Goal: Information Seeking & Learning: Learn about a topic

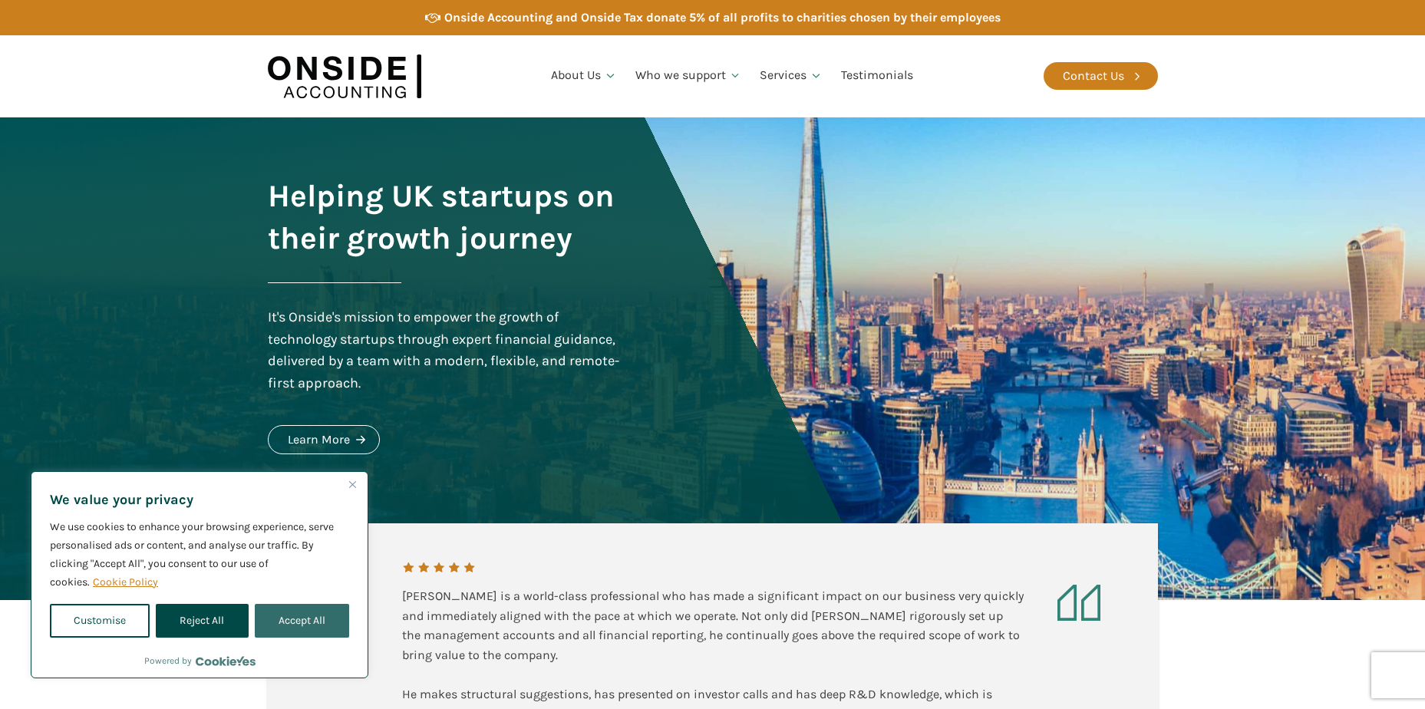
click at [312, 625] on button "Accept All" at bounding box center [302, 621] width 94 height 34
checkbox input "true"
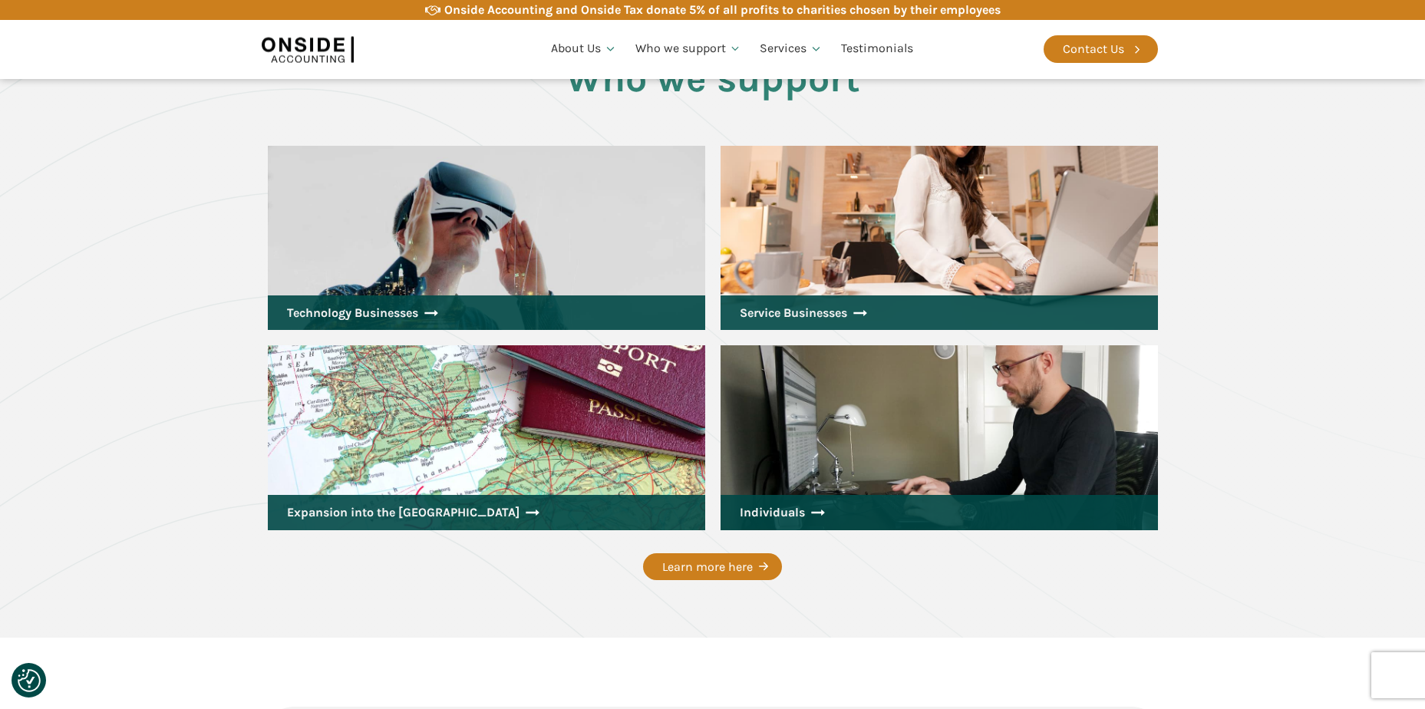
scroll to position [2072, 0]
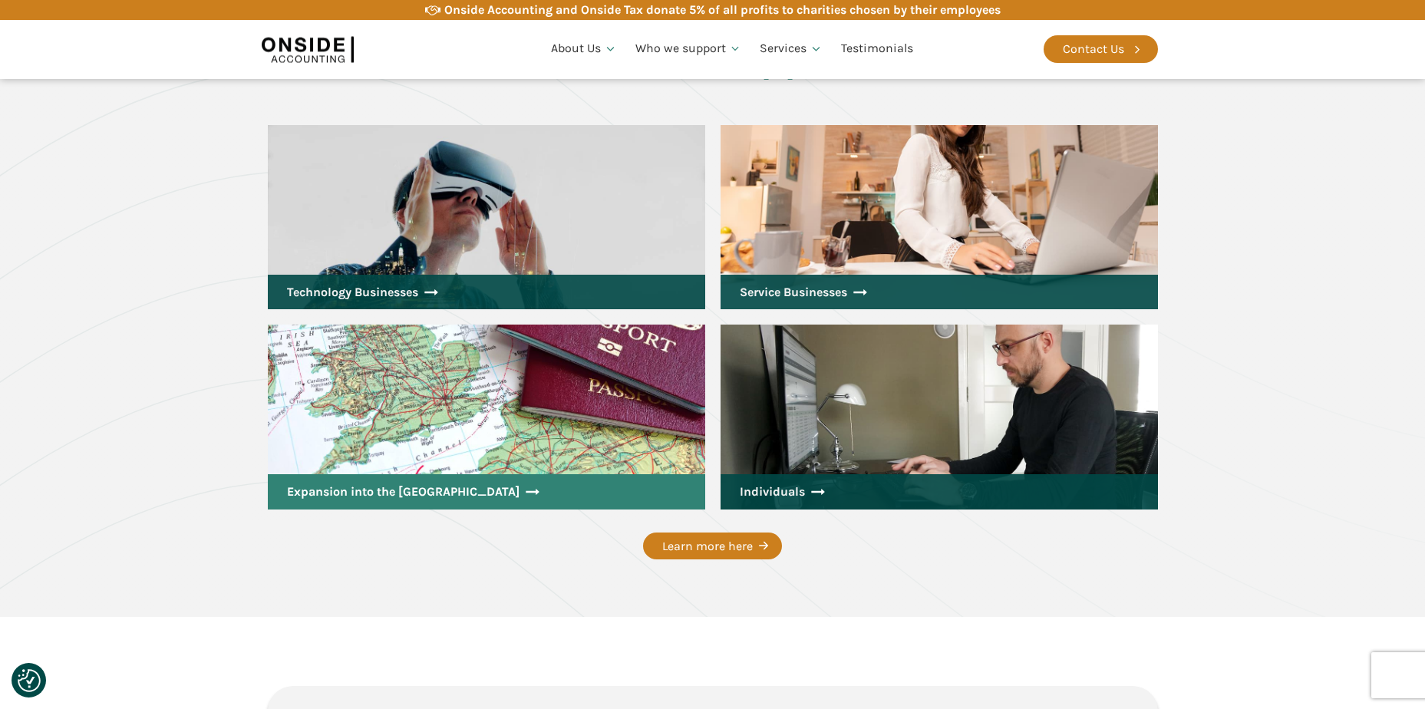
click at [345, 493] on link "Expansion into the [GEOGRAPHIC_DATA]" at bounding box center [486, 491] width 437 height 35
click at [383, 474] on link "Expansion into the [GEOGRAPHIC_DATA]" at bounding box center [486, 491] width 437 height 35
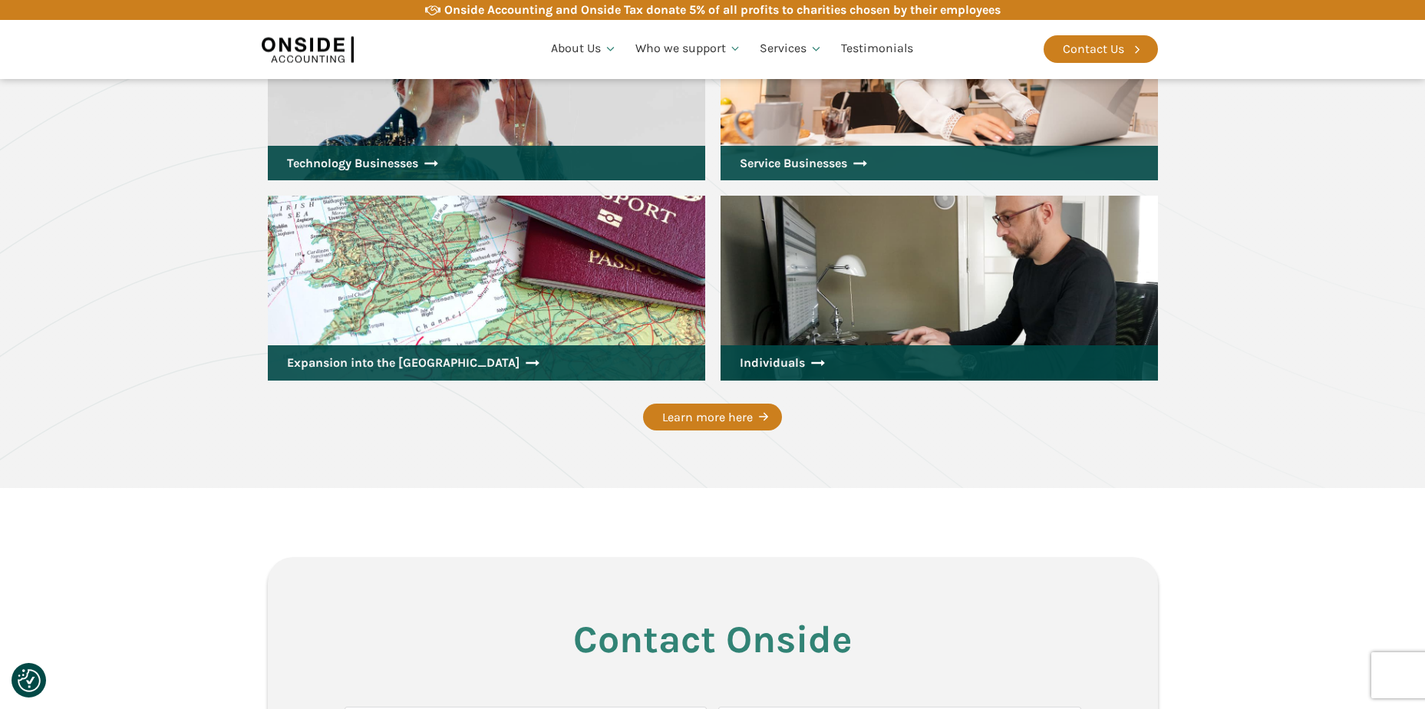
scroll to position [2225, 0]
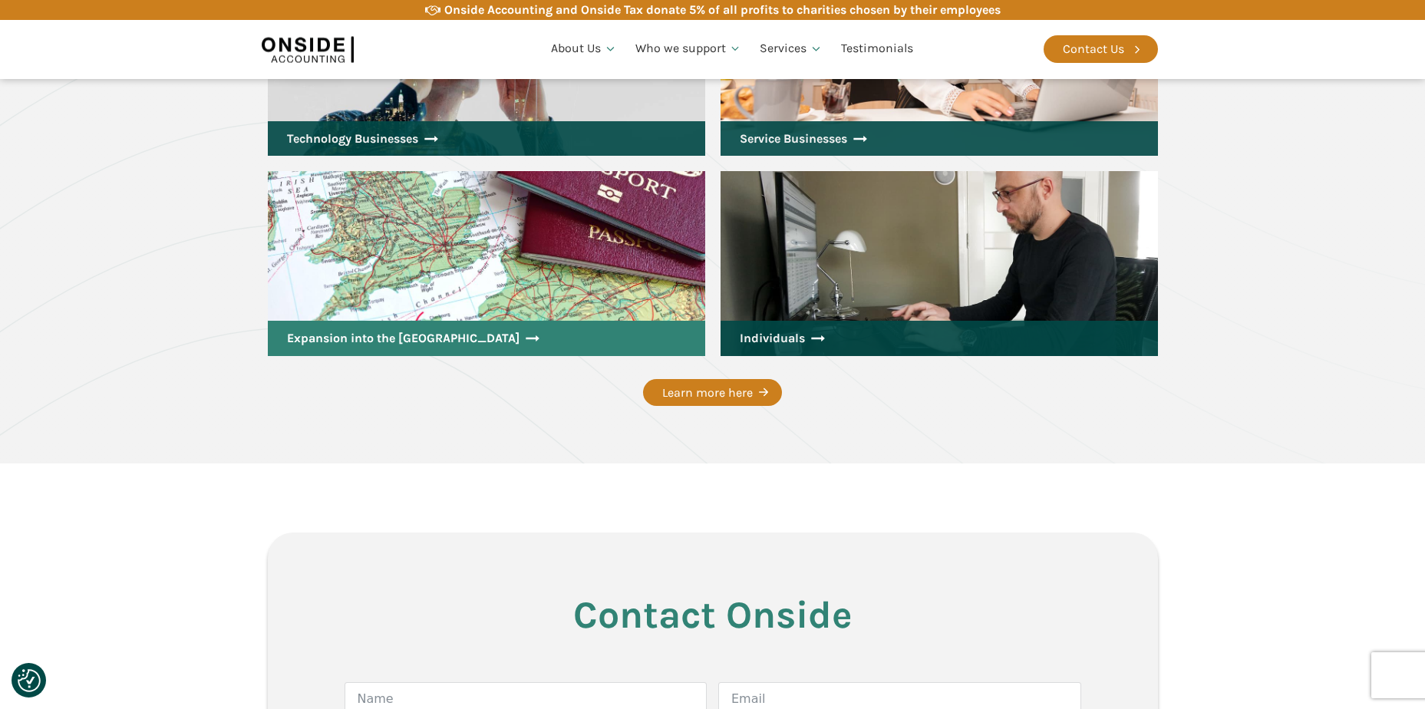
click at [496, 321] on link "Expansion into the [GEOGRAPHIC_DATA]" at bounding box center [486, 338] width 437 height 35
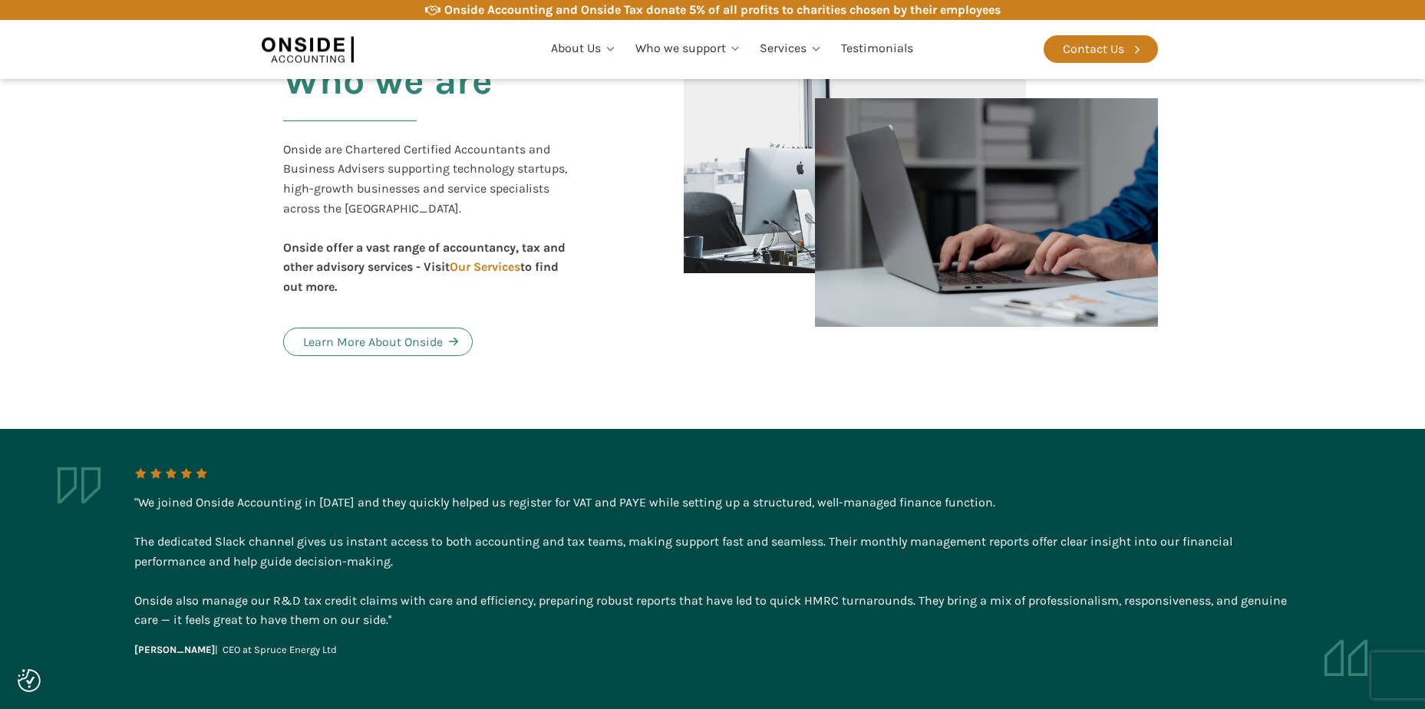
scroll to position [691, 0]
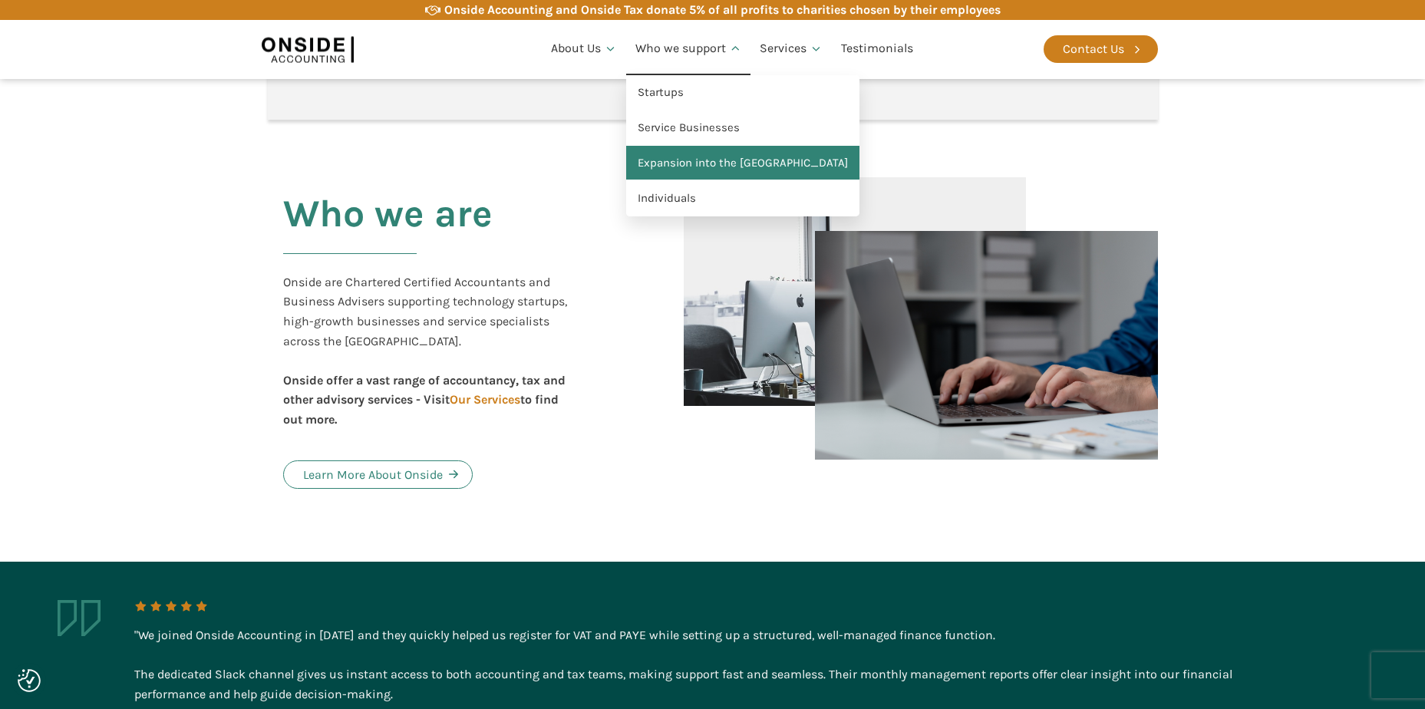
click at [702, 160] on link "Expansion into the [GEOGRAPHIC_DATA]" at bounding box center [742, 163] width 233 height 35
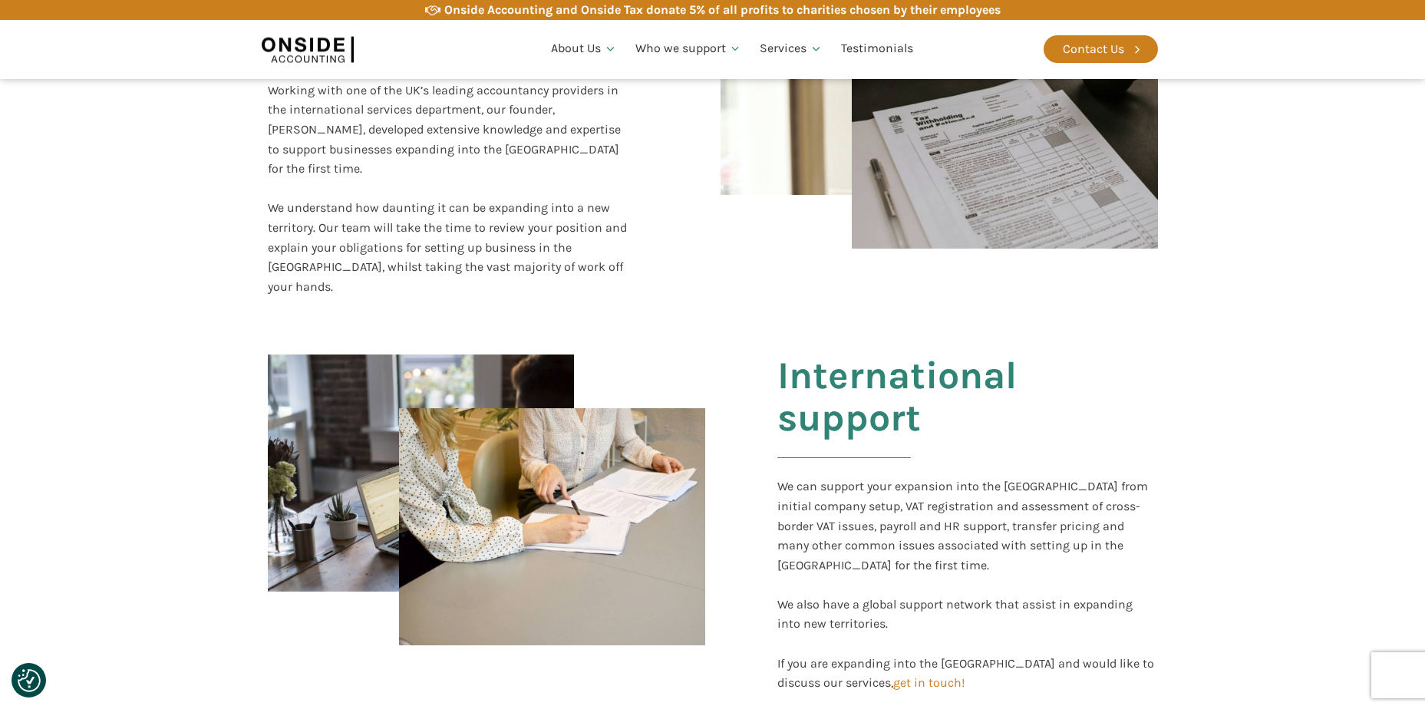
scroll to position [307, 0]
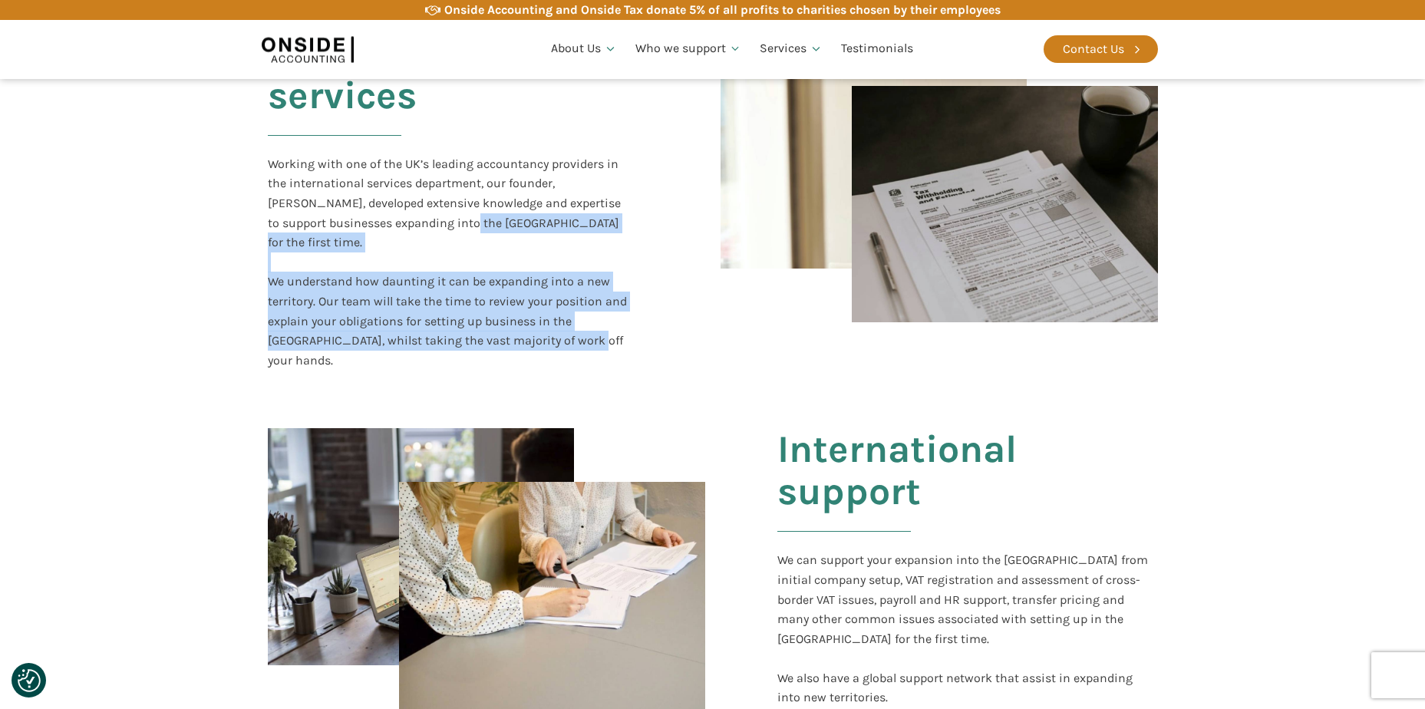
drag, startPoint x: 516, startPoint y: 248, endPoint x: 566, endPoint y: 325, distance: 91.8
click at [566, 325] on div "Working with one of the UK’s leading accountancy providers in the international…" at bounding box center [449, 262] width 363 height 216
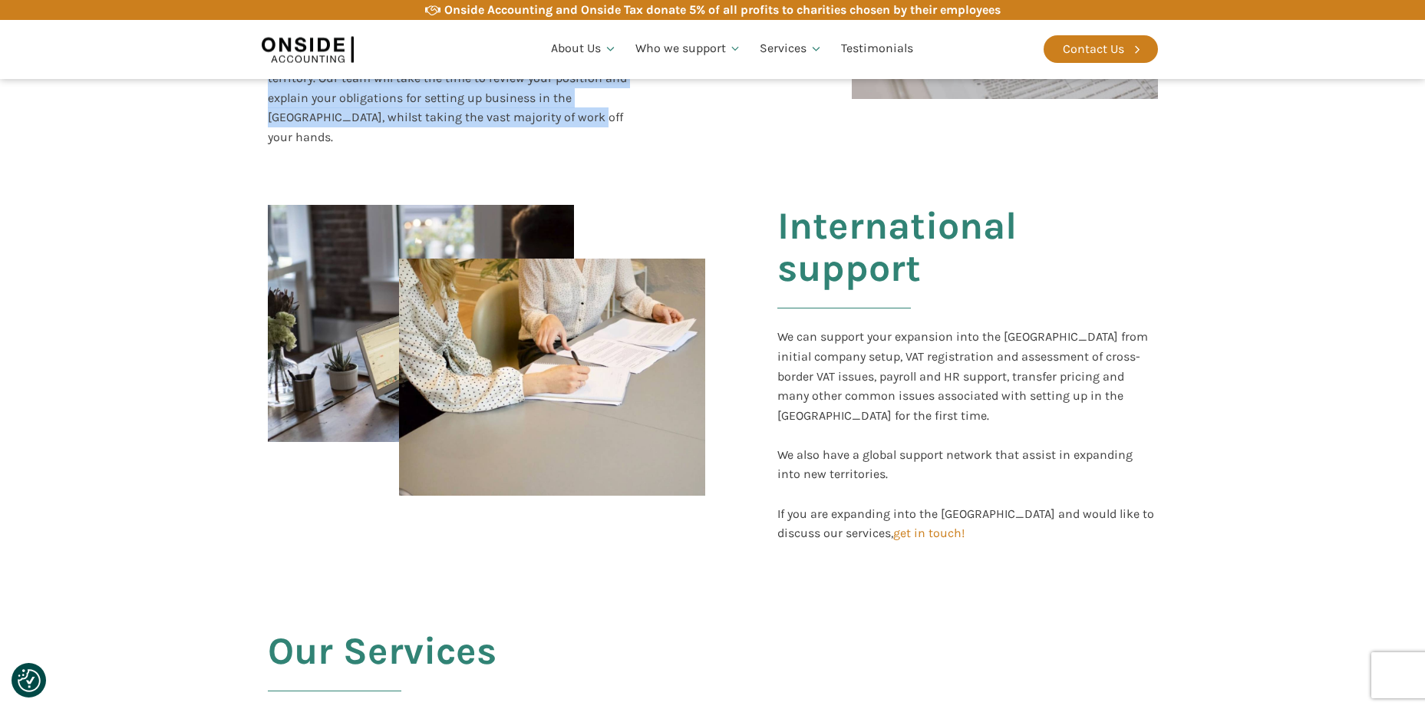
scroll to position [537, 0]
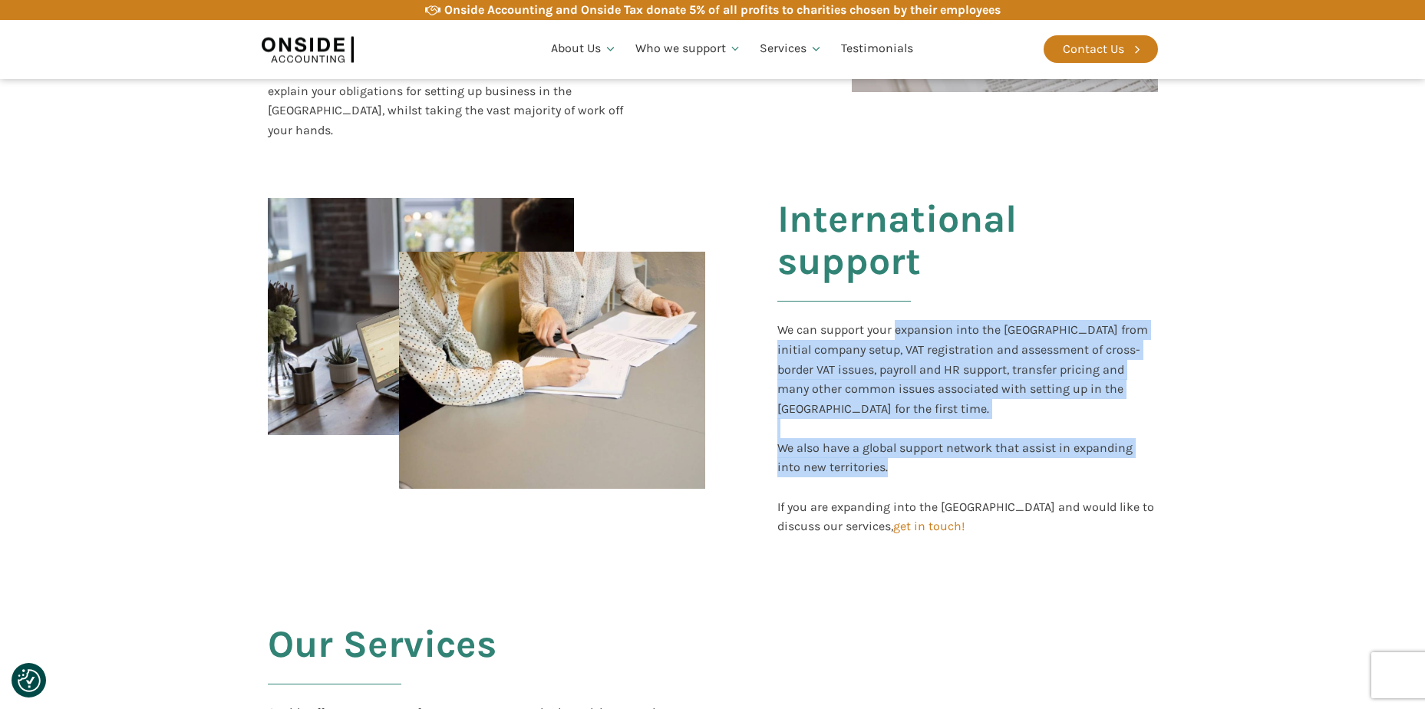
drag, startPoint x: 895, startPoint y: 292, endPoint x: 1119, endPoint y: 411, distance: 253.3
click at [1119, 411] on div "We can support your expansion into the UK from initial company setup, VAT regis…" at bounding box center [967, 428] width 381 height 216
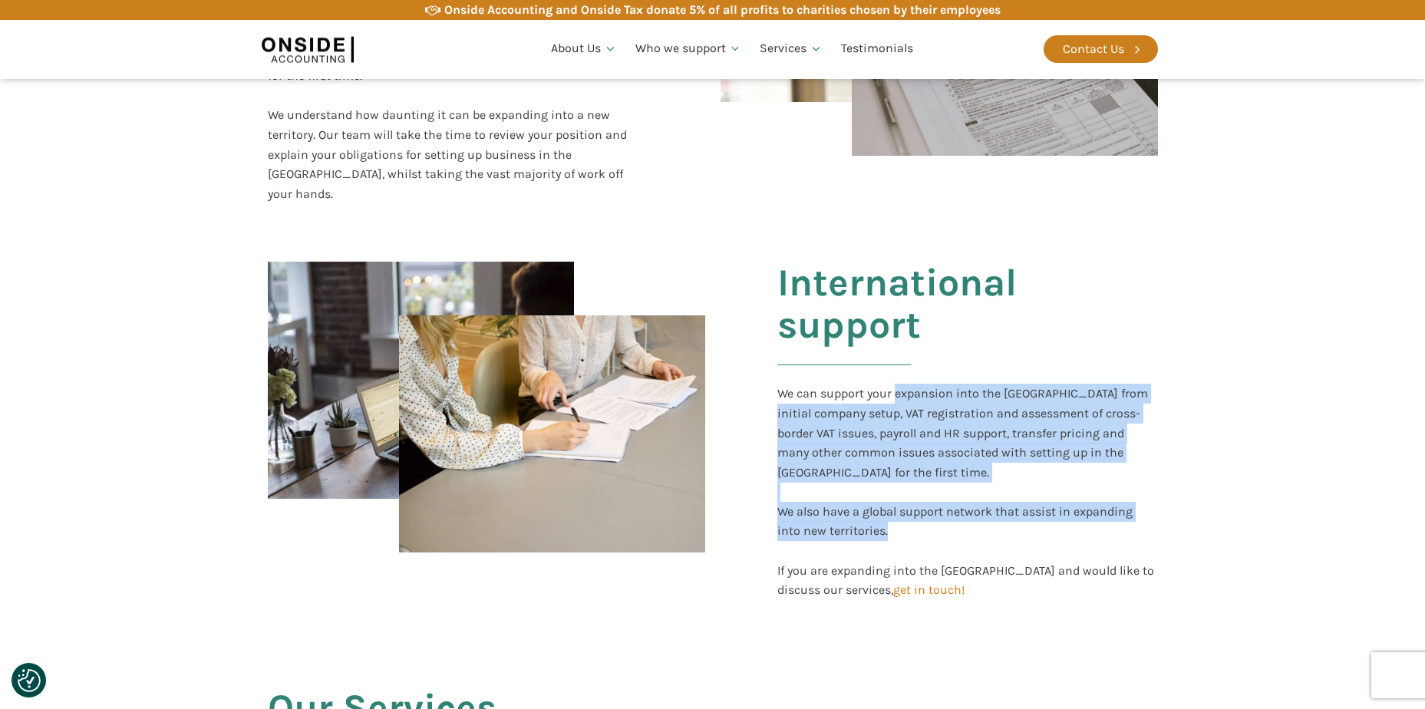
scroll to position [0, 0]
